Goal: Navigation & Orientation: Find specific page/section

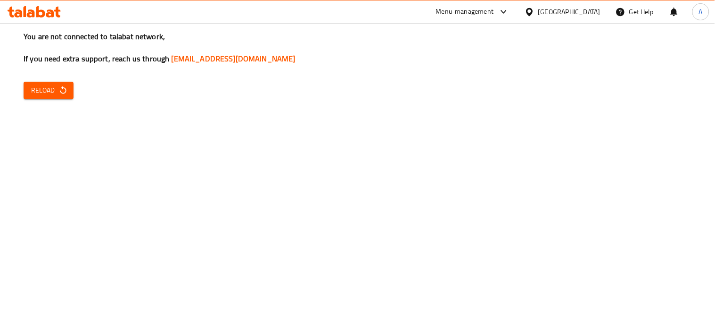
click at [46, 95] on span "Reload" at bounding box center [48, 90] width 35 height 12
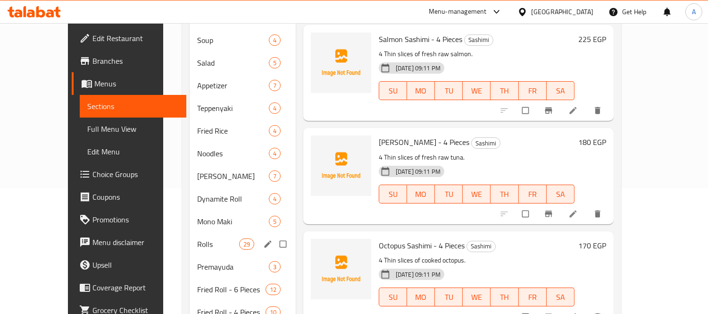
scroll to position [157, 0]
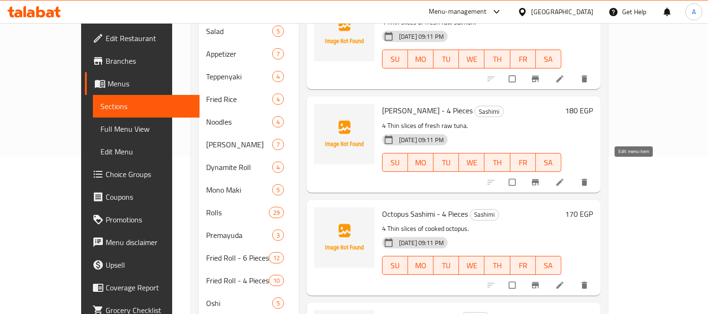
click at [564, 177] on icon at bounding box center [559, 181] width 9 height 9
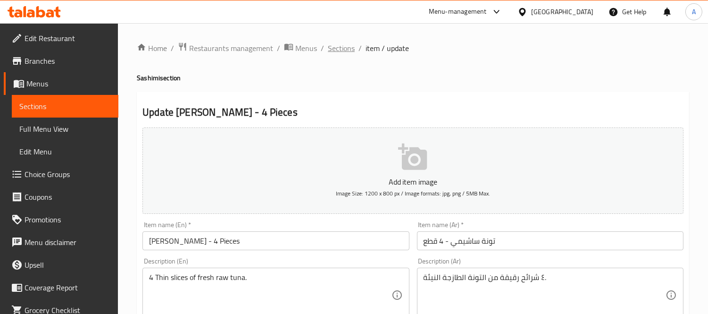
click at [337, 51] on span "Sections" at bounding box center [341, 47] width 27 height 11
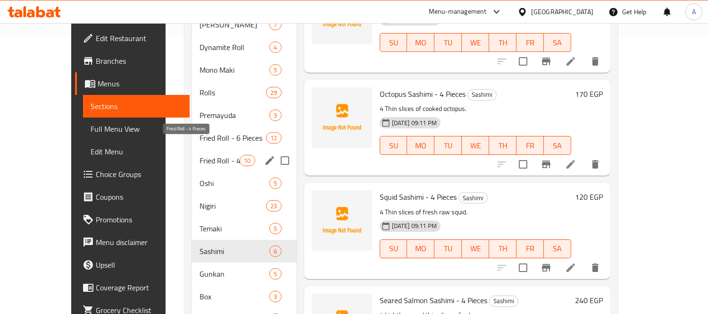
scroll to position [197, 0]
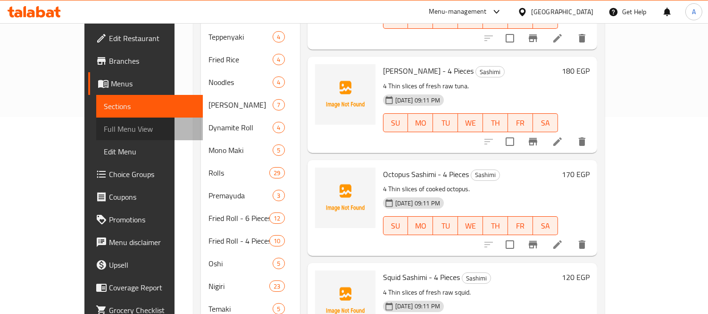
click at [96, 118] on link "Full Menu View" at bounding box center [149, 128] width 107 height 23
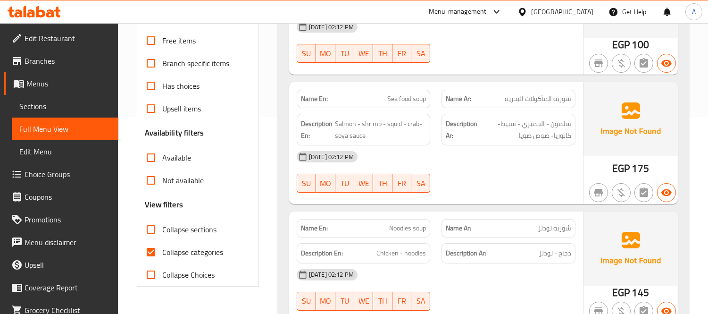
scroll to position [354, 0]
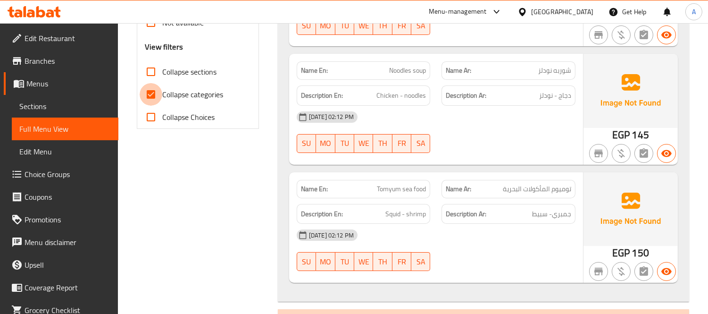
click at [152, 99] on input "Collapse categories" at bounding box center [151, 94] width 23 height 23
checkbox input "false"
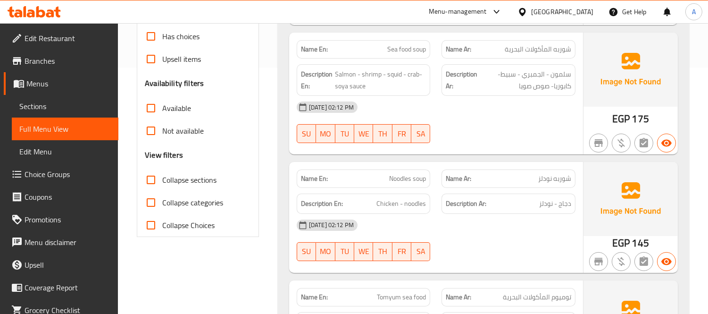
scroll to position [144, 0]
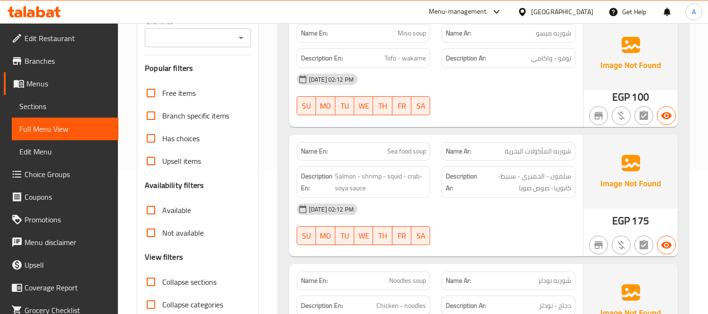
click at [158, 276] on input "Collapse sections" at bounding box center [151, 281] width 23 height 23
checkbox input "true"
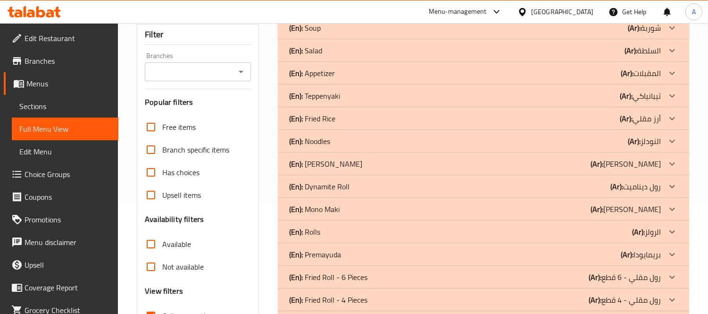
scroll to position [92, 0]
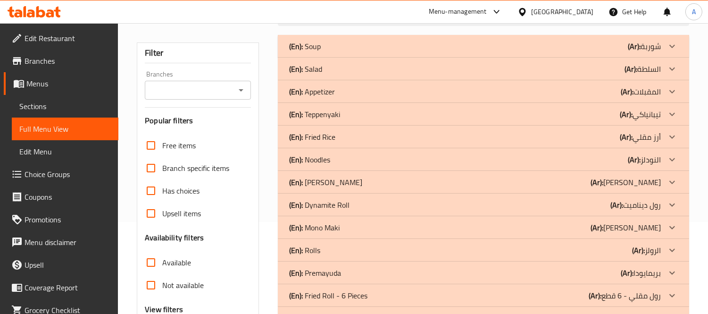
click at [430, 206] on div "(En): Dynamite Roll (Ar): رول ديناميت" at bounding box center [475, 204] width 372 height 11
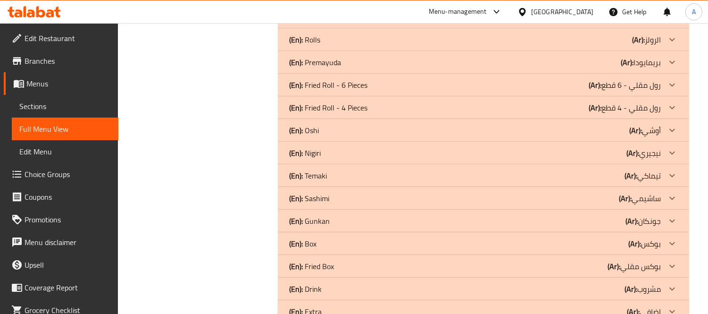
scroll to position [906, 0]
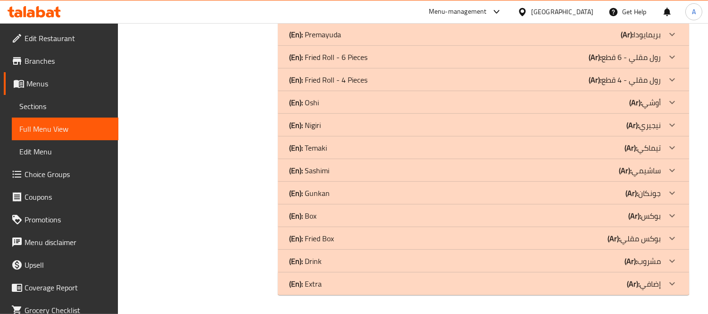
click at [506, 239] on div "(En): Fried Box (Ar): بوكس مقلي" at bounding box center [475, 237] width 372 height 11
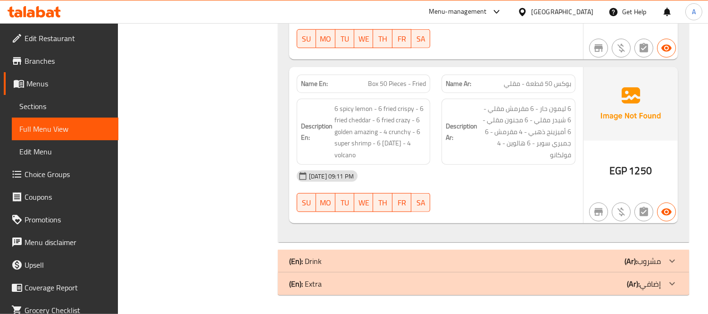
scroll to position [1378, 0]
drag, startPoint x: 33, startPoint y: 107, endPoint x: 63, endPoint y: 5, distance: 106.1
click at [33, 107] on span "Sections" at bounding box center [64, 105] width 91 height 11
